Goal: Information Seeking & Learning: Check status

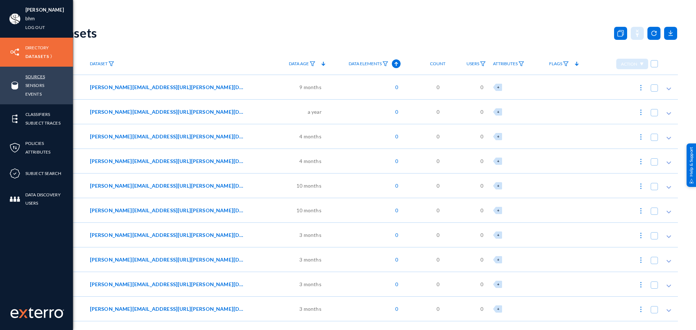
click at [33, 77] on link "Sources" at bounding box center [35, 77] width 20 height 8
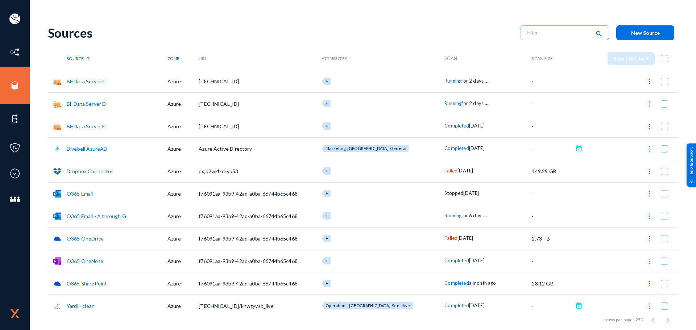
click at [445, 172] on span "Failed" at bounding box center [451, 171] width 13 height 6
click at [682, 242] on div at bounding box center [348, 165] width 696 height 330
click at [646, 82] on img at bounding box center [649, 81] width 7 height 7
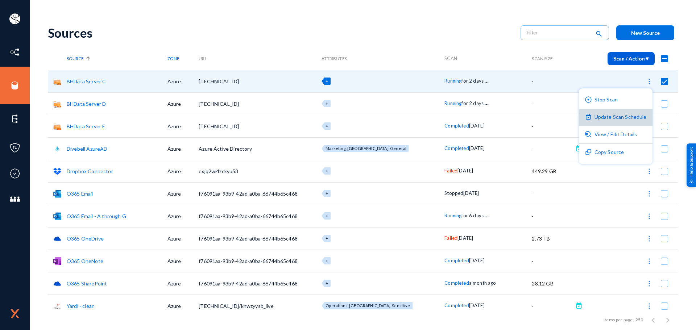
click at [627, 120] on button "Update Scan Schedule" at bounding box center [616, 117] width 74 height 17
checkbox input "false"
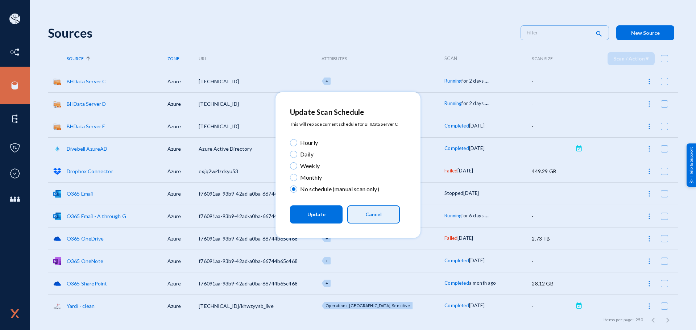
click at [395, 211] on button "Cancel" at bounding box center [373, 215] width 53 height 18
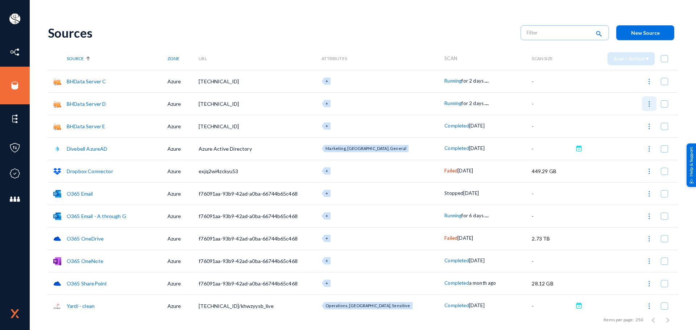
click at [646, 108] on img at bounding box center [649, 103] width 7 height 7
checkbox input "true"
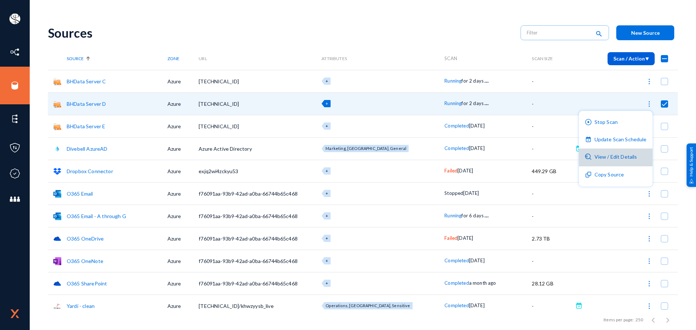
click at [622, 160] on button "View / Edit Details" at bounding box center [616, 157] width 74 height 17
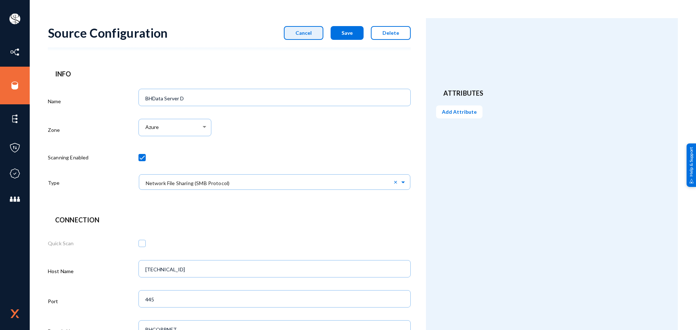
click at [315, 37] on button "Cancel" at bounding box center [304, 33] width 40 height 14
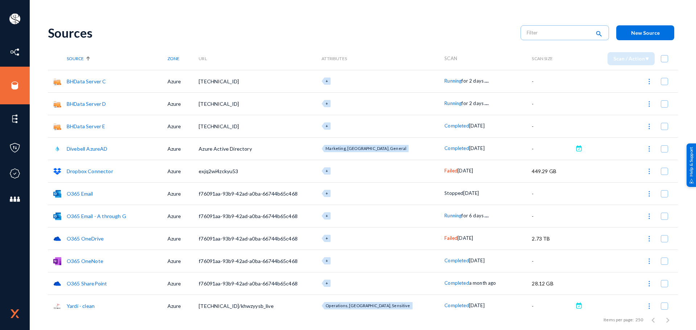
click at [445, 237] on span "Failed" at bounding box center [451, 238] width 13 height 6
click at [406, 243] on div at bounding box center [348, 165] width 696 height 330
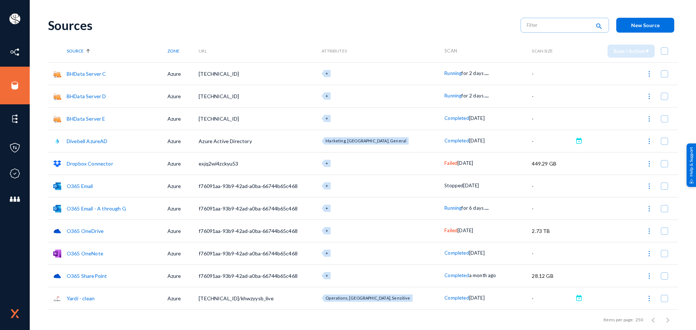
click at [106, 163] on link "Dropbox Connector" at bounding box center [90, 164] width 46 height 6
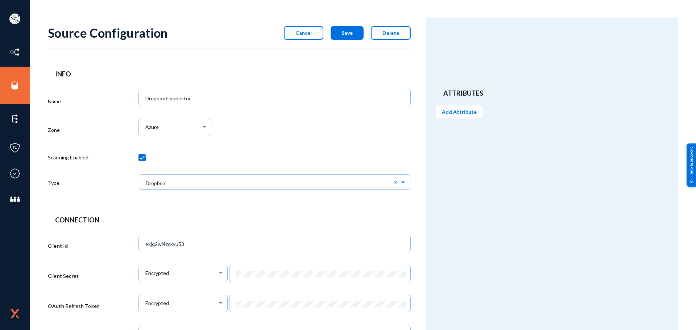
click at [283, 36] on div "Cancel Save Delete" at bounding box center [344, 33] width 134 height 14
click at [296, 33] on button "Cancel" at bounding box center [304, 33] width 40 height 14
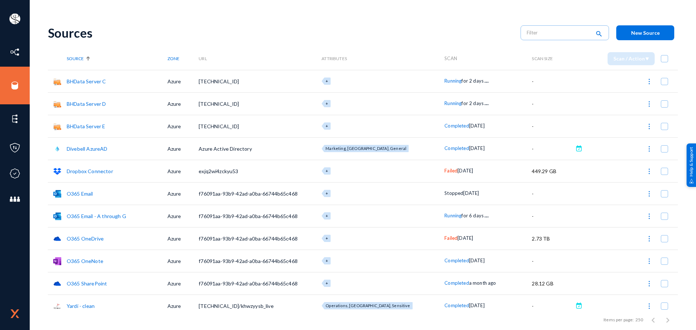
click at [445, 172] on span "Failed" at bounding box center [451, 171] width 13 height 6
click at [486, 137] on div "Error Scan stalled after 60 minutes of inactivity Scan Duration 8 days" at bounding box center [479, 136] width 96 height 45
click at [14, 171] on div at bounding box center [348, 165] width 696 height 330
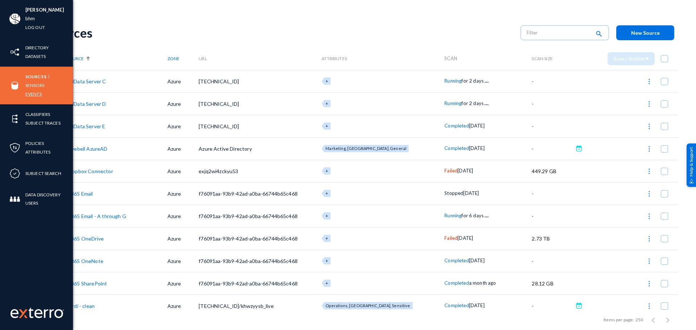
click at [37, 94] on link "Events" at bounding box center [33, 94] width 16 height 8
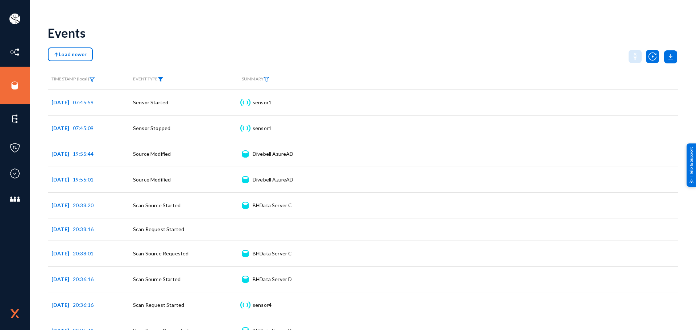
click at [163, 79] on img at bounding box center [161, 79] width 6 height 5
click at [160, 104] on span at bounding box center [168, 102] width 48 height 7
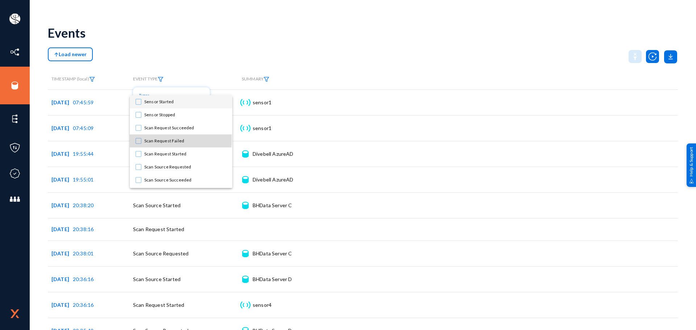
click at [140, 140] on mat-pseudo-checkbox at bounding box center [139, 141] width 6 height 6
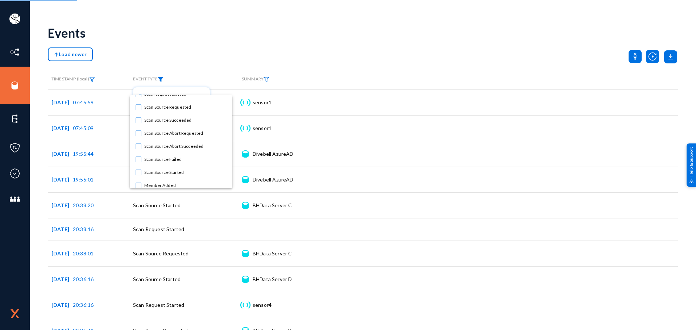
scroll to position [61, 0]
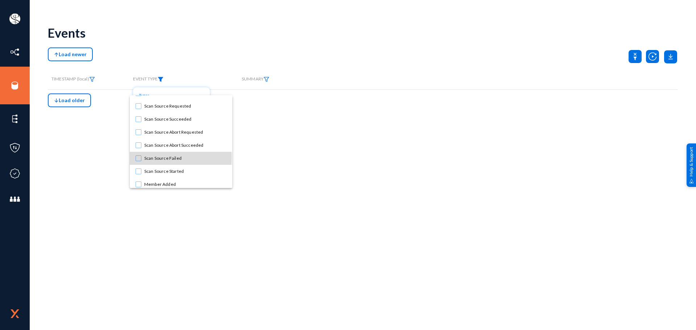
click at [140, 157] on mat-pseudo-checkbox at bounding box center [139, 159] width 6 height 6
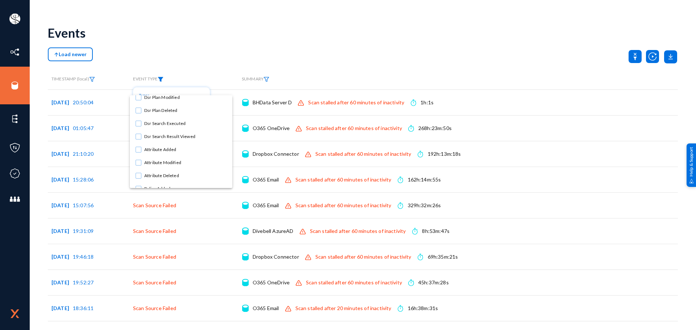
scroll to position [370, 0]
click at [261, 49] on div at bounding box center [348, 165] width 696 height 330
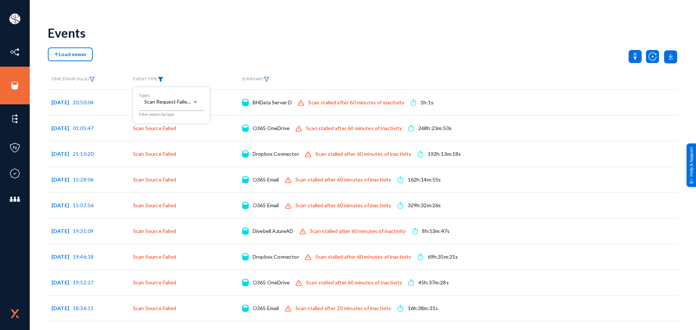
click at [261, 49] on div at bounding box center [348, 165] width 696 height 330
click at [261, 49] on div "Load newer" at bounding box center [363, 57] width 630 height 18
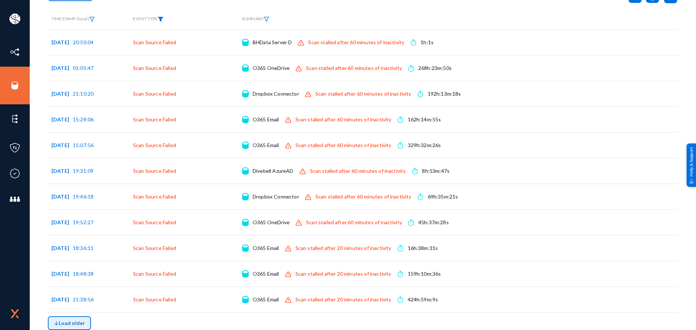
click at [83, 324] on span "Load older" at bounding box center [69, 323] width 31 height 6
click at [79, 322] on span "Load older" at bounding box center [69, 323] width 31 height 6
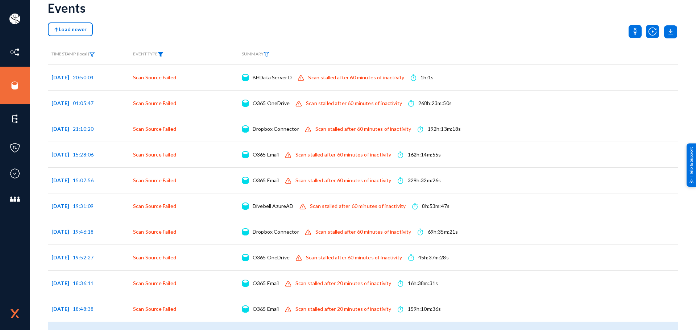
scroll to position [25, 0]
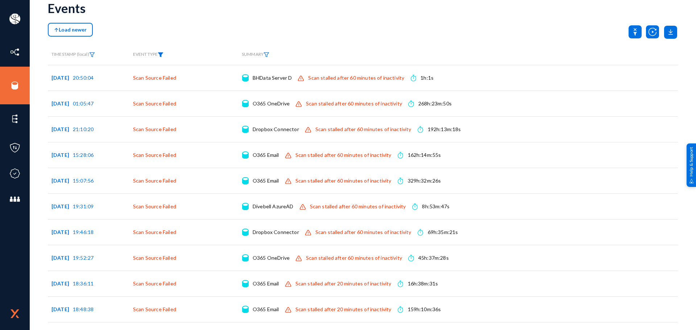
click at [321, 26] on div "Load newer" at bounding box center [363, 32] width 630 height 18
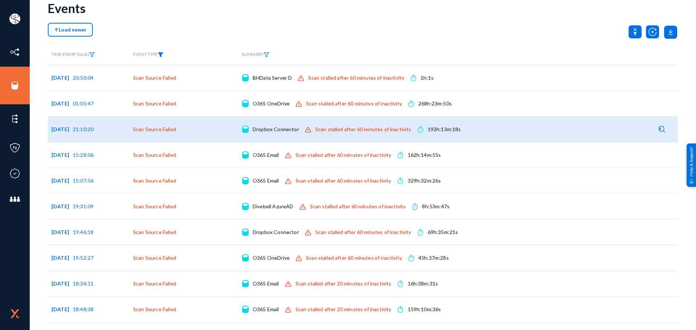
click at [659, 127] on img at bounding box center [662, 129] width 7 height 7
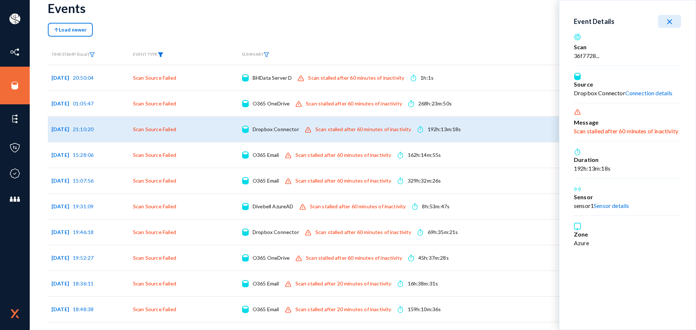
click at [607, 206] on link "Sensor details" at bounding box center [611, 205] width 35 height 7
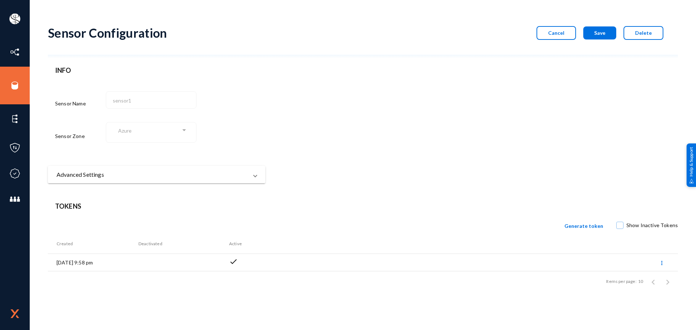
click at [249, 176] on span "Advanced Settings" at bounding box center [155, 174] width 197 height 9
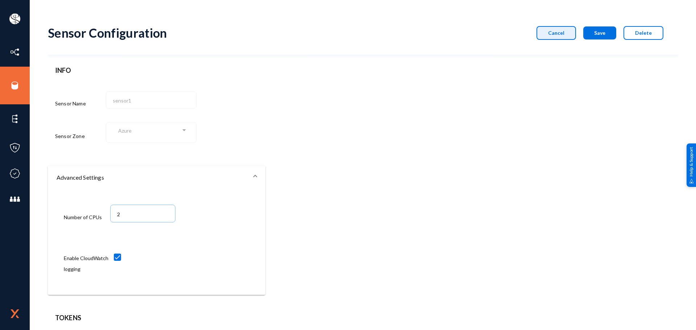
click at [551, 36] on button "Cancel" at bounding box center [557, 33] width 40 height 14
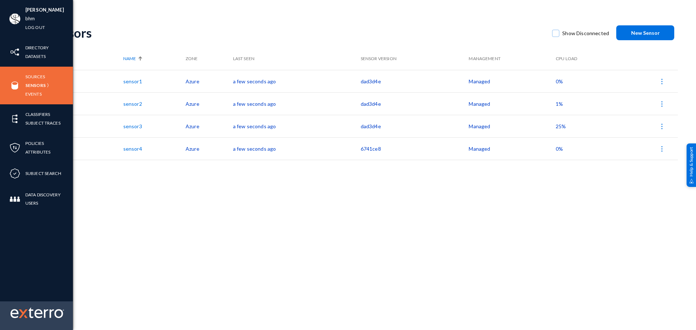
click at [20, 312] on img at bounding box center [23, 314] width 9 height 9
click at [29, 314] on img at bounding box center [38, 313] width 54 height 11
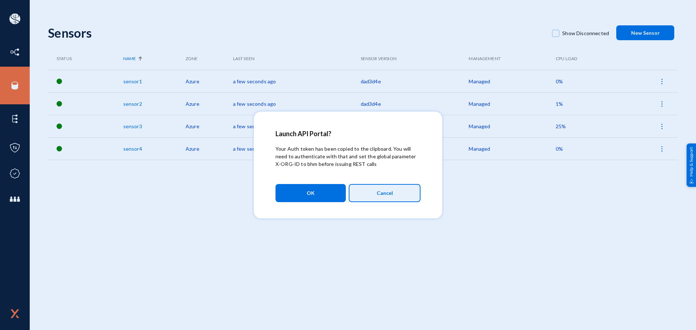
click at [389, 188] on span "Cancel" at bounding box center [385, 193] width 16 height 12
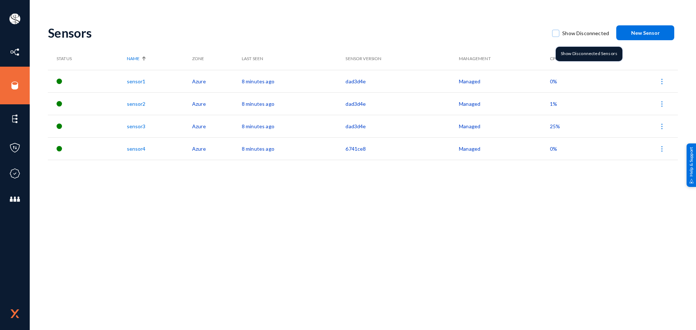
click at [558, 34] on span at bounding box center [555, 33] width 7 height 7
click at [556, 37] on input "Show Disconnected" at bounding box center [556, 37] width 1 height 1
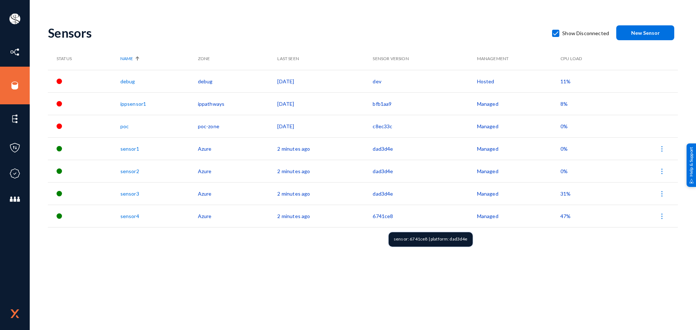
click at [378, 215] on td "6741ce8" at bounding box center [425, 216] width 104 height 22
click at [373, 229] on div "Sensors Show Disconnected New Sensor Status Name Zone Last Seen Sensor Version …" at bounding box center [363, 127] width 630 height 218
click at [381, 214] on td "6741ce8" at bounding box center [425, 216] width 104 height 22
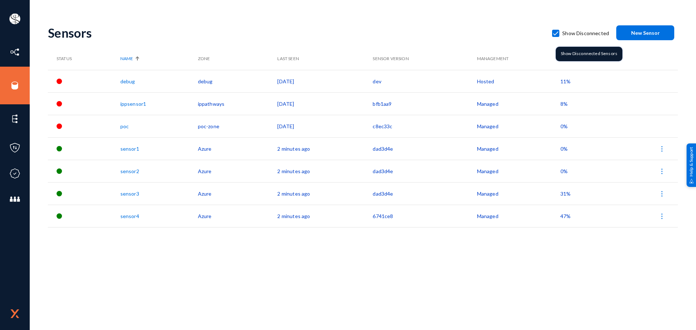
click at [555, 33] on span at bounding box center [555, 33] width 7 height 7
click at [556, 37] on input "Show Disconnected" at bounding box center [556, 37] width 1 height 1
checkbox input "false"
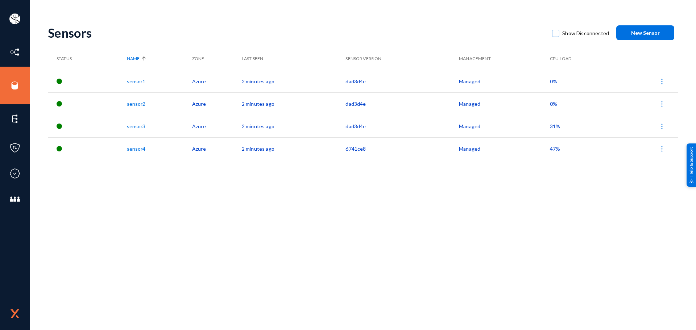
click at [474, 57] on th "Management" at bounding box center [504, 59] width 91 height 22
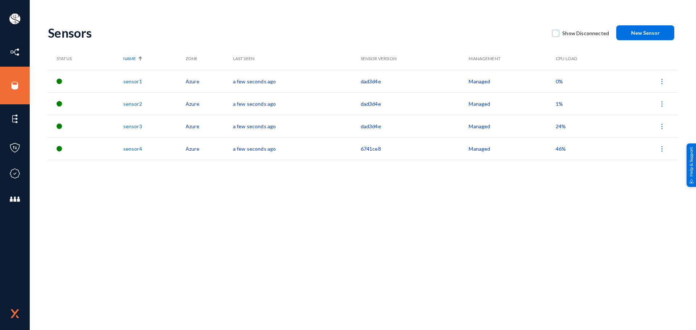
click at [474, 57] on th "Management" at bounding box center [512, 59] width 87 height 22
click at [367, 56] on th "Sensor Version" at bounding box center [415, 59] width 108 height 22
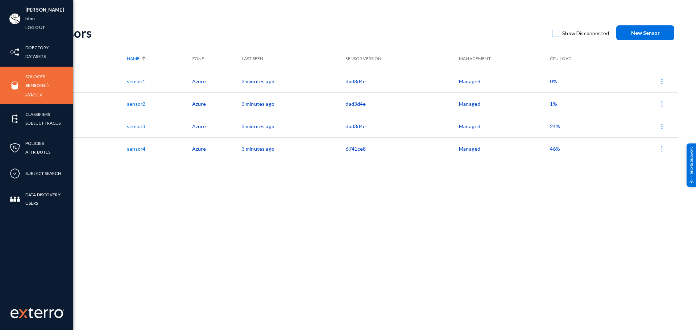
click at [36, 93] on link "Events" at bounding box center [33, 94] width 16 height 8
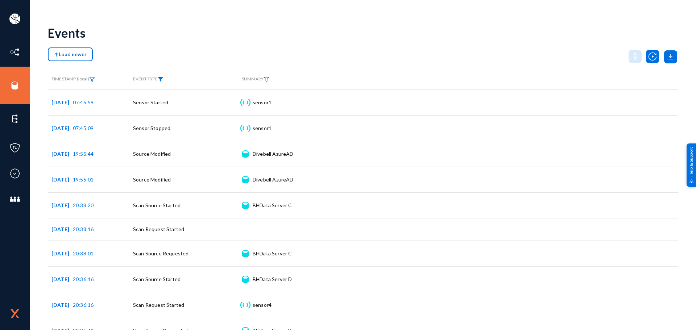
click at [161, 79] on img at bounding box center [161, 79] width 6 height 5
click at [159, 103] on span at bounding box center [168, 102] width 48 height 7
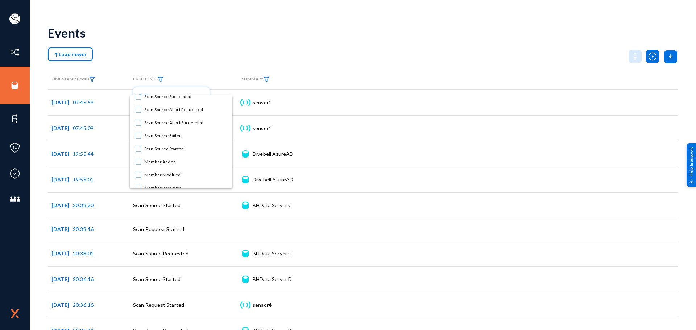
scroll to position [83, 0]
click at [141, 135] on mat-option "Scan Source Failed" at bounding box center [181, 135] width 103 height 13
click at [254, 57] on div at bounding box center [348, 165] width 696 height 330
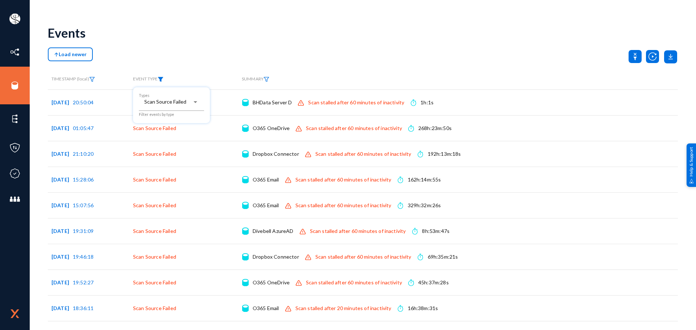
click at [416, 40] on div at bounding box center [348, 165] width 696 height 330
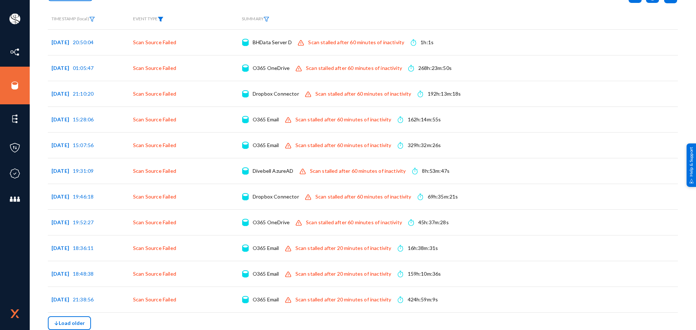
scroll to position [0, 0]
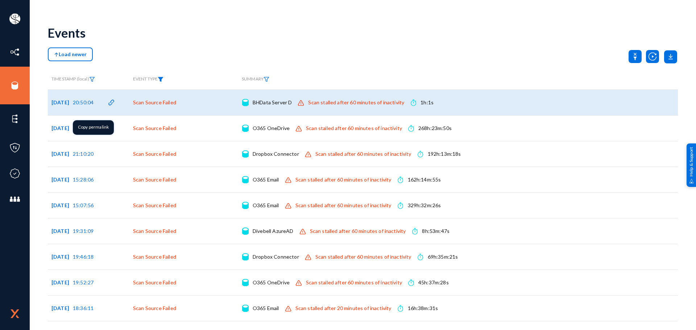
click at [93, 104] on span "20:50:04" at bounding box center [83, 102] width 21 height 6
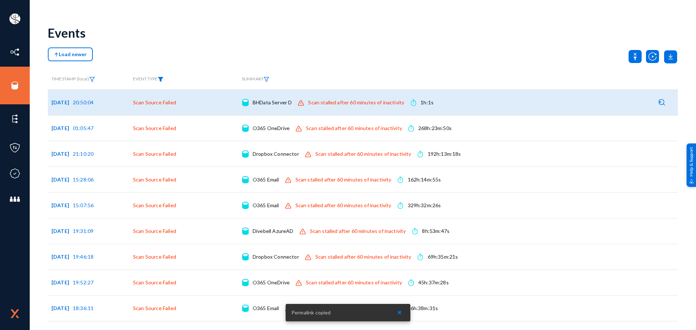
click at [259, 101] on div "BHData Server D Connection details" at bounding box center [272, 102] width 39 height 7
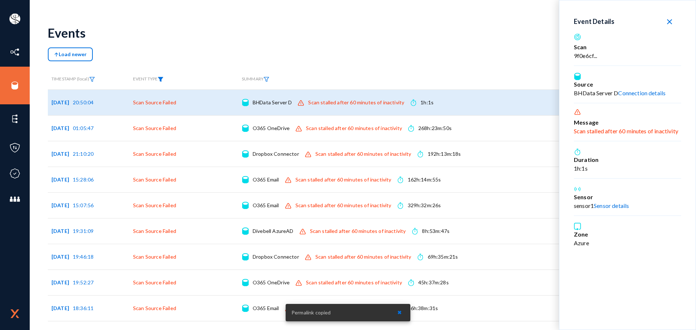
click at [635, 91] on link "Connection details" at bounding box center [642, 93] width 48 height 7
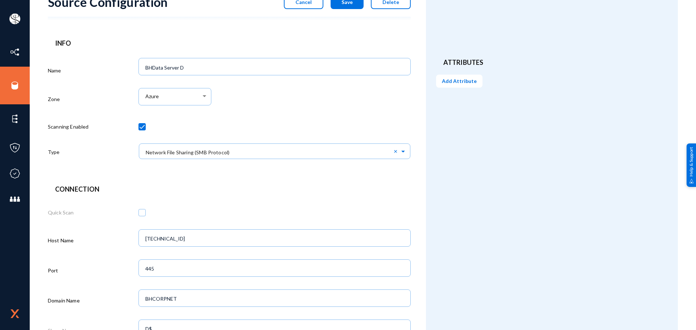
scroll to position [3, 0]
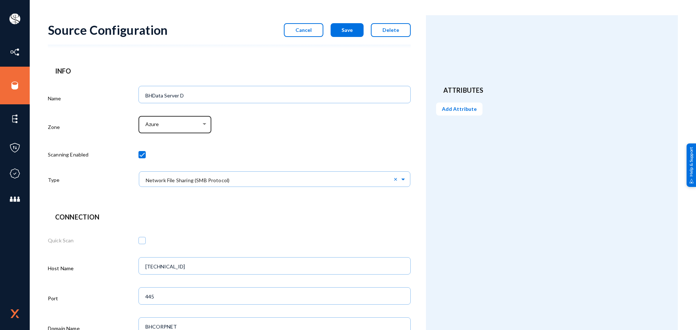
click at [207, 124] on div "Azure" at bounding box center [175, 124] width 73 height 19
click at [256, 126] on div at bounding box center [348, 165] width 696 height 330
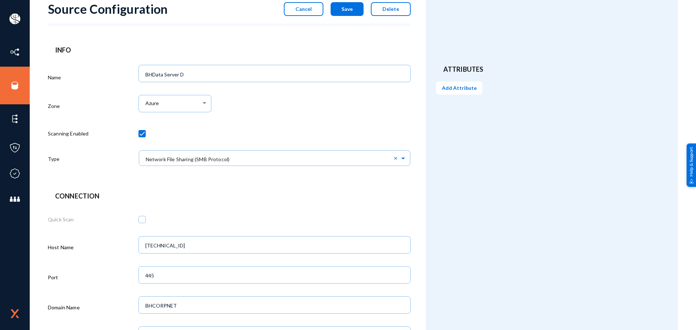
scroll to position [0, 0]
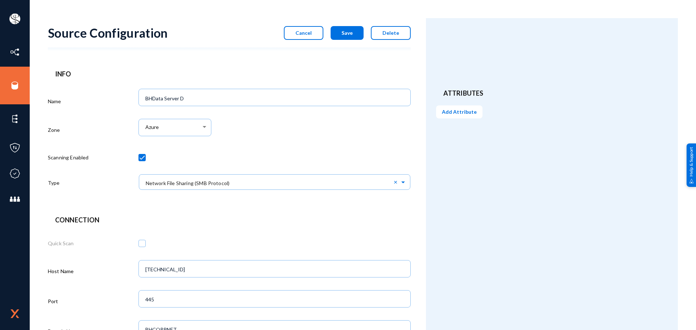
click at [301, 32] on span "Cancel" at bounding box center [304, 33] width 16 height 6
